Goal: Find specific page/section: Find specific page/section

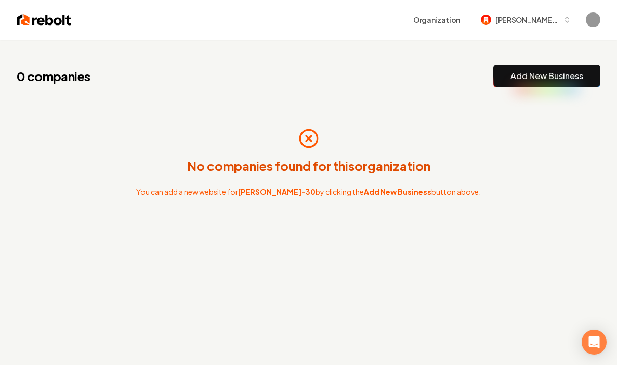
click at [286, 172] on p "No companies found for this organization" at bounding box center [308, 165] width 243 height 17
click at [294, 168] on p "No companies found for this organization" at bounding box center [308, 165] width 243 height 17
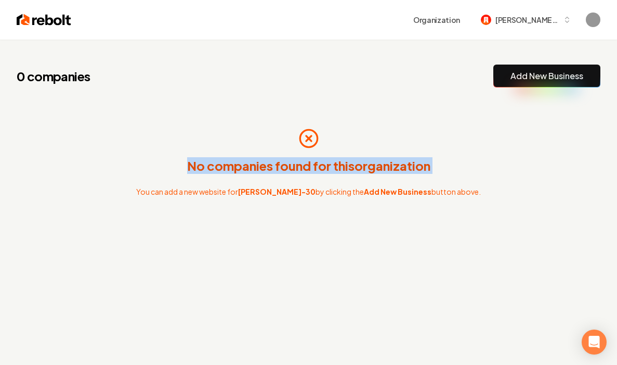
click at [294, 168] on p "No companies found for this organization" at bounding box center [308, 165] width 243 height 17
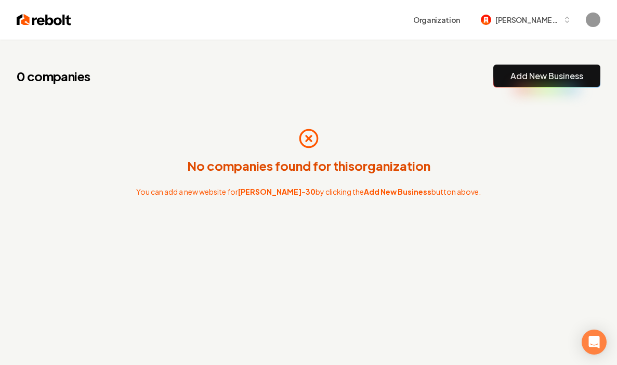
click at [294, 168] on p "No companies found for this organization" at bounding box center [308, 165] width 243 height 17
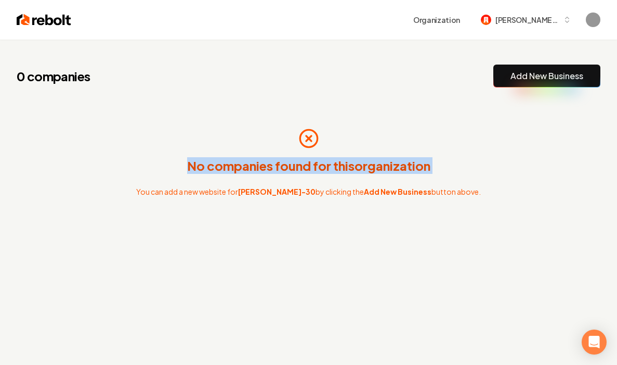
click at [294, 168] on p "No companies found for this organization" at bounding box center [308, 165] width 243 height 17
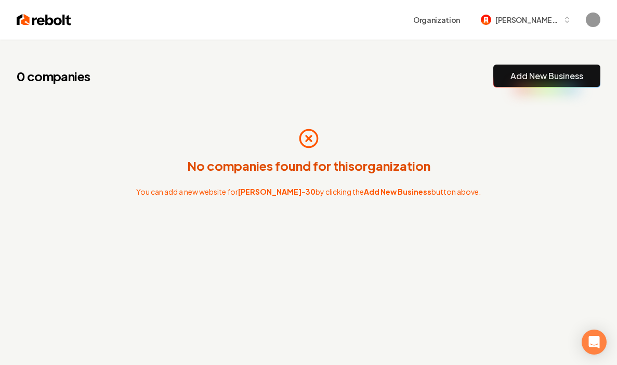
click at [390, 207] on div "No companies found for this organization You can add a new website for camilo-3…" at bounding box center [309, 162] width 584 height 116
click at [364, 187] on strong "Add New Business" at bounding box center [398, 191] width 68 height 9
click at [413, 18] on span "[PERSON_NAME]-30" at bounding box center [527, 20] width 63 height 11
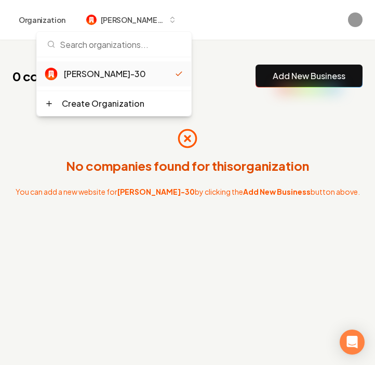
click at [248, 227] on div "0 companies Add New Business No companies found for this organization You can a…" at bounding box center [187, 164] width 375 height 248
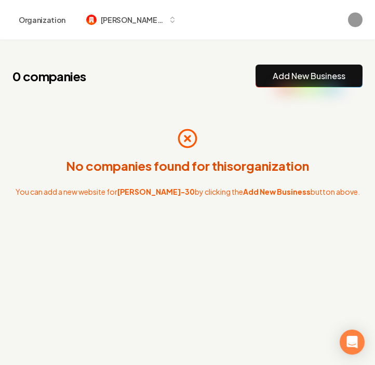
click at [364, 10] on div "Organization camilo-30" at bounding box center [187, 20] width 375 height 40
click at [359, 23] on img "Open user button" at bounding box center [355, 19] width 15 height 15
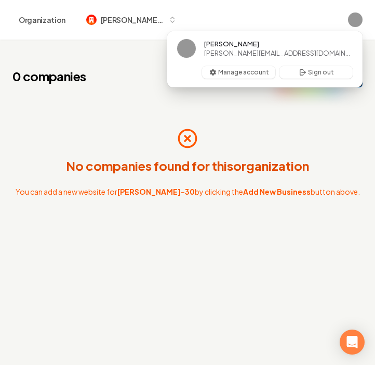
click at [318, 129] on div "No companies found for this organization You can add a new website for camilo-3…" at bounding box center [187, 162] width 351 height 116
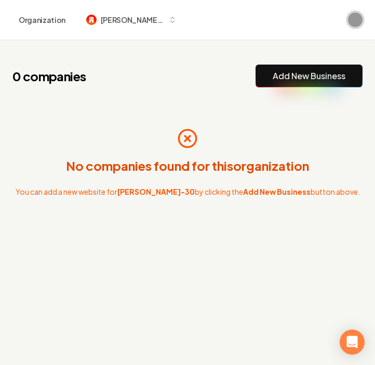
click at [353, 26] on img "Open user button" at bounding box center [355, 19] width 15 height 15
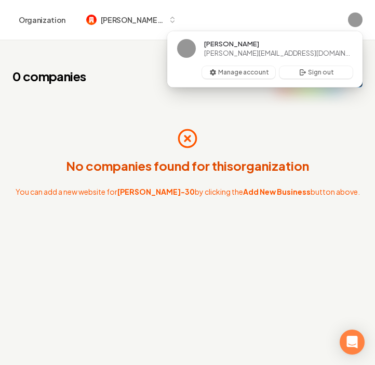
click at [300, 17] on div "Organization camilo-30" at bounding box center [187, 19] width 351 height 19
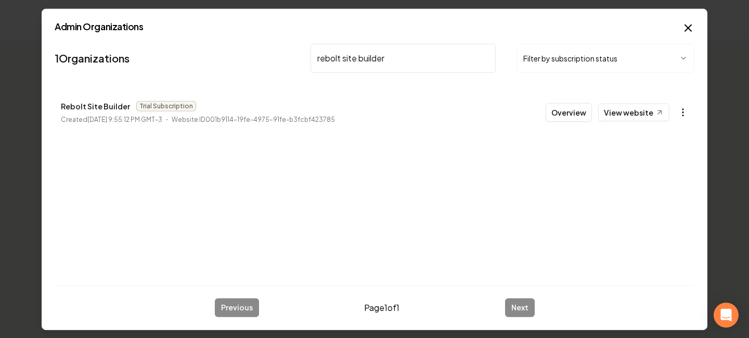
type input "rebolt site builder"
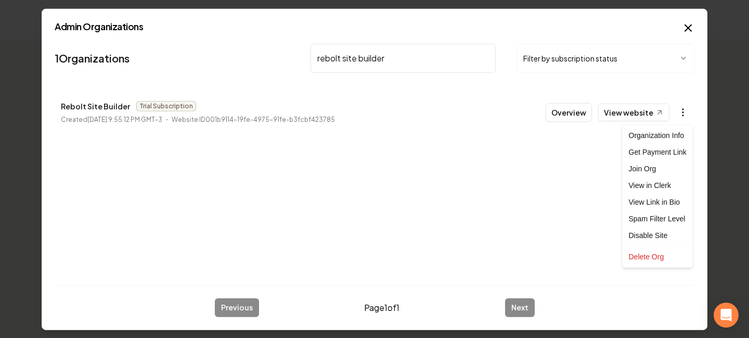
click at [681, 112] on body "Organization camilo-30 0 companies Add New Business No companies found for this…" at bounding box center [374, 169] width 749 height 338
click at [649, 166] on div "Join Org" at bounding box center [658, 168] width 66 height 17
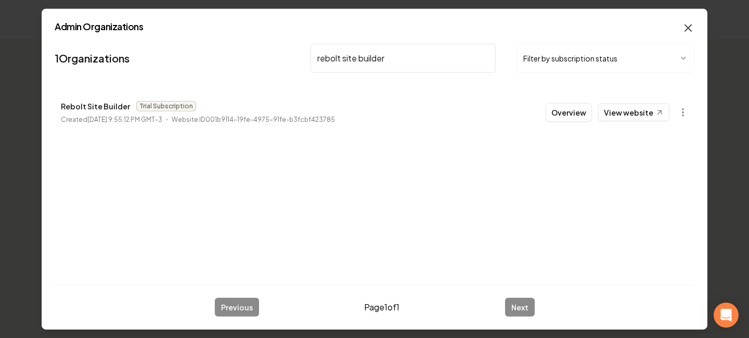
click at [688, 28] on icon "button" at bounding box center [688, 27] width 6 height 6
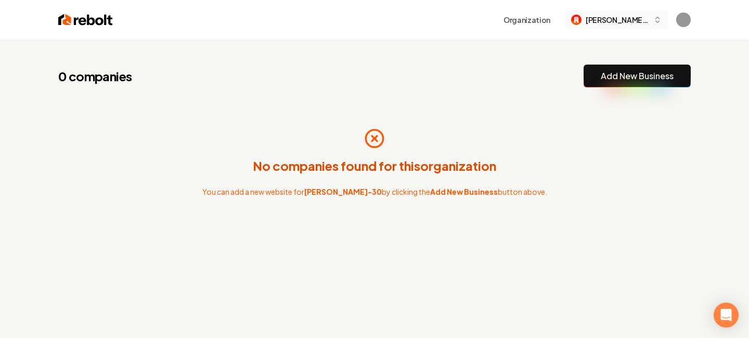
click at [631, 22] on span "[PERSON_NAME]-30" at bounding box center [617, 20] width 63 height 11
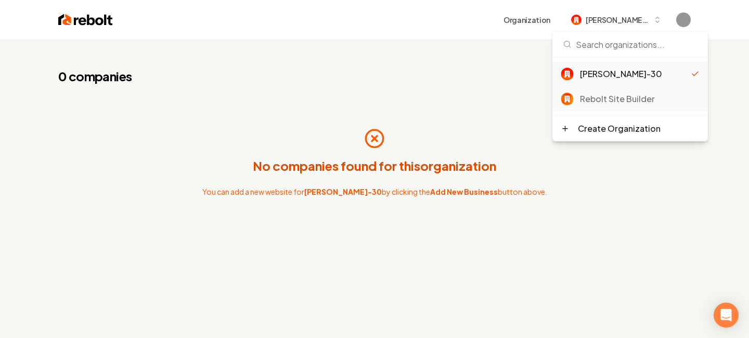
click at [608, 101] on div "Rebolt Site Builder" at bounding box center [640, 99] width 120 height 12
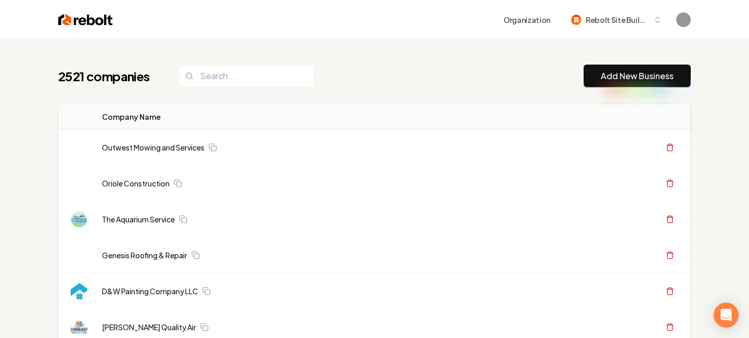
drag, startPoint x: 69, startPoint y: 25, endPoint x: 91, endPoint y: 19, distance: 22.6
click at [69, 25] on img at bounding box center [85, 19] width 55 height 15
click at [91, 19] on img at bounding box center [85, 19] width 55 height 15
drag, startPoint x: 116, startPoint y: 75, endPoint x: 136, endPoint y: 69, distance: 20.2
click at [136, 71] on h1 "2521 companies" at bounding box center [108, 76] width 100 height 17
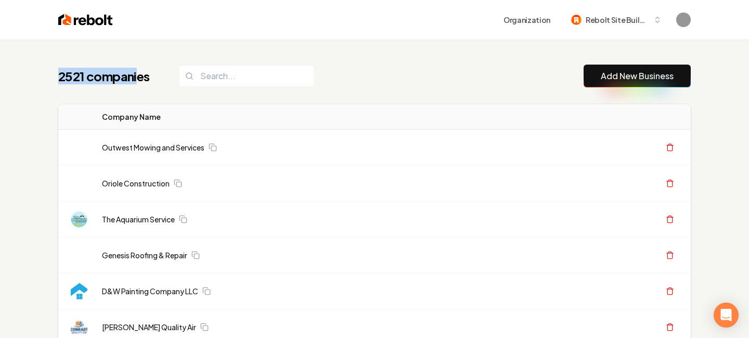
click at [136, 69] on h1 "2521 companies" at bounding box center [108, 76] width 100 height 17
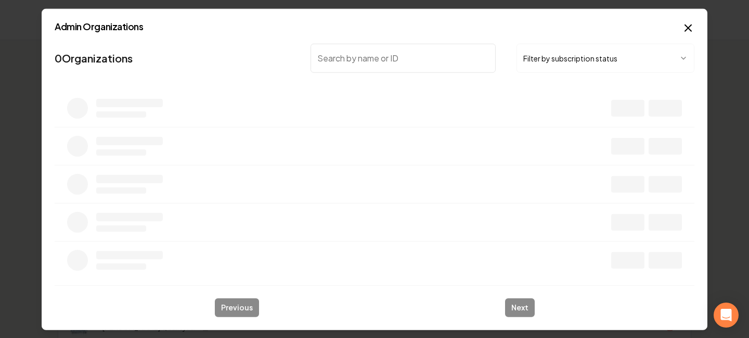
click at [342, 59] on input "search" at bounding box center [402, 57] width 185 height 29
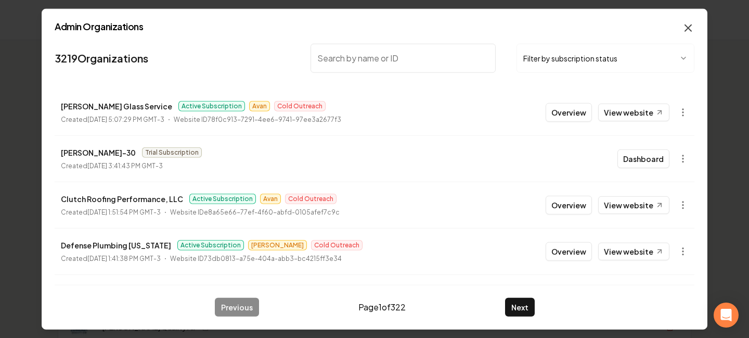
click at [685, 24] on icon "button" at bounding box center [688, 27] width 6 height 6
type input "new era rooter"
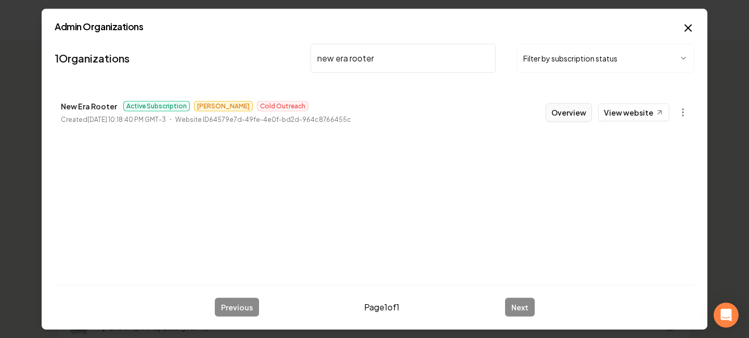
click at [564, 114] on button "Overview" at bounding box center [569, 111] width 46 height 19
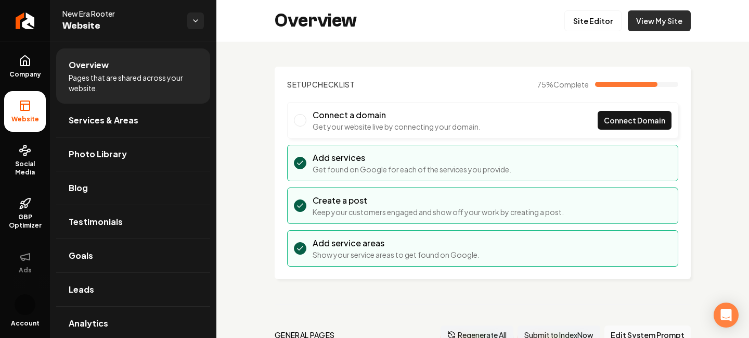
click at [655, 17] on link "View My Site" at bounding box center [659, 20] width 63 height 21
